Goal: Information Seeking & Learning: Learn about a topic

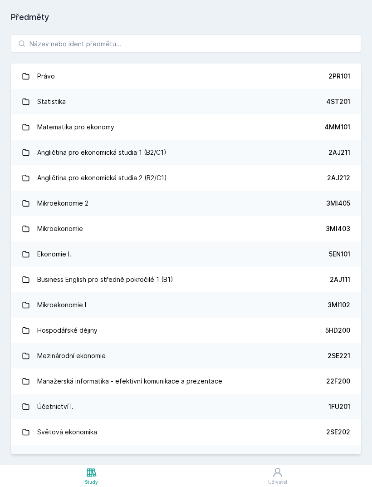
click at [220, 33] on div "Právo 2PR101 Statistika 4ST201 Matematika pro ekonomy 4MM101 Angličtina pro eko…" at bounding box center [186, 245] width 372 height 442
click at [216, 46] on input "search" at bounding box center [186, 44] width 350 height 18
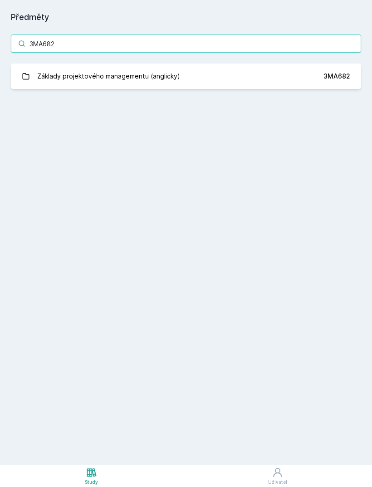
type input "3MA682"
click at [239, 79] on link "Základy projektového managementu (anglicky) 3MA682" at bounding box center [186, 76] width 350 height 25
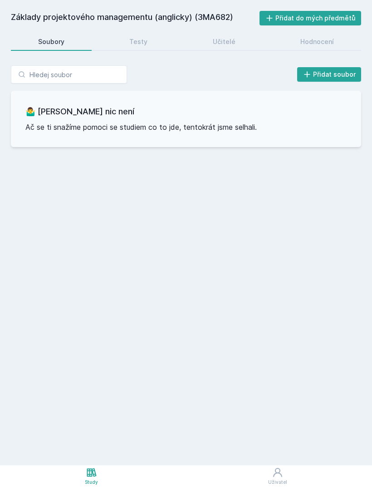
click at [154, 43] on link "Testy" at bounding box center [139, 42] width 73 height 18
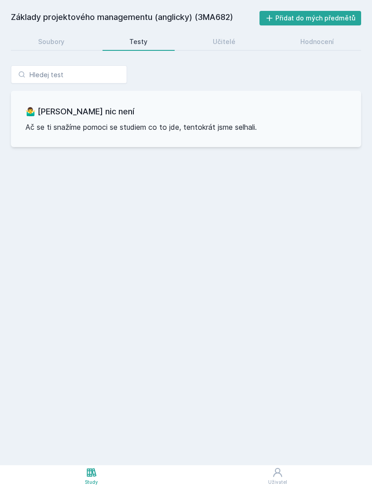
click at [248, 42] on link "Učitelé" at bounding box center [224, 42] width 77 height 18
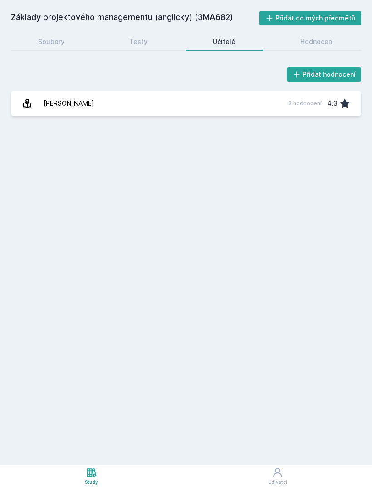
click at [321, 45] on div "Hodnocení" at bounding box center [318, 41] width 34 height 9
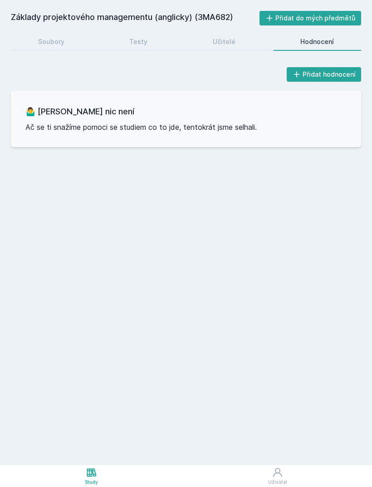
click at [248, 38] on link "Učitelé" at bounding box center [224, 42] width 77 height 18
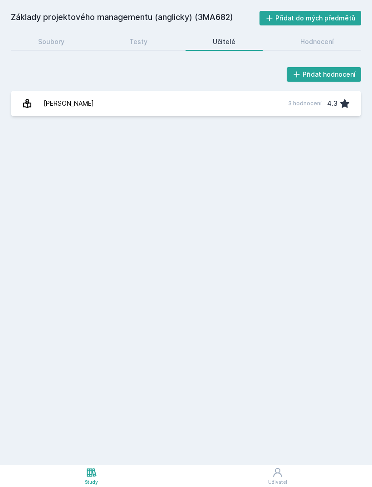
click at [244, 102] on link "[PERSON_NAME] 3 hodnocení 4.3" at bounding box center [186, 103] width 350 height 25
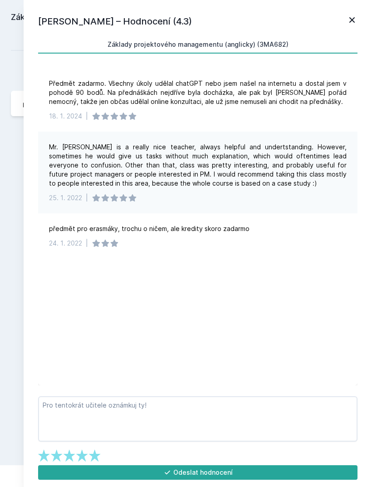
click at [349, 25] on icon at bounding box center [352, 20] width 11 height 11
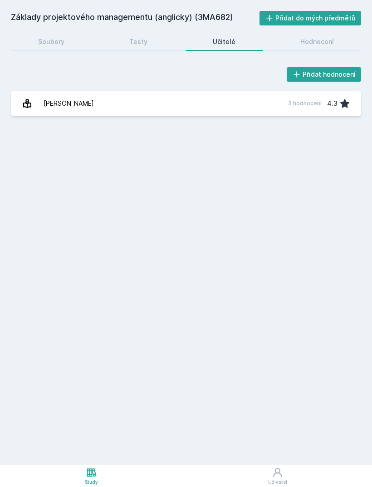
click at [150, 48] on link "Testy" at bounding box center [139, 42] width 73 height 18
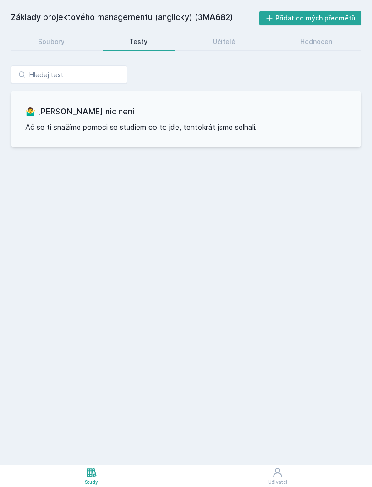
click at [76, 43] on link "Soubory" at bounding box center [51, 42] width 81 height 18
